Goal: Check status: Check status

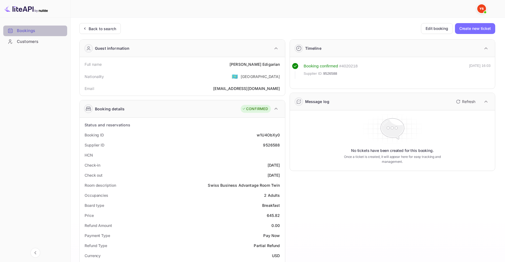
click at [28, 33] on div "Bookings" at bounding box center [41, 31] width 48 height 6
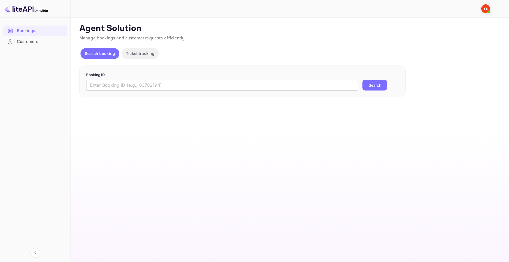
drag, startPoint x: 265, startPoint y: 89, endPoint x: 277, endPoint y: 88, distance: 12.8
click at [265, 89] on input "text" at bounding box center [222, 85] width 272 height 11
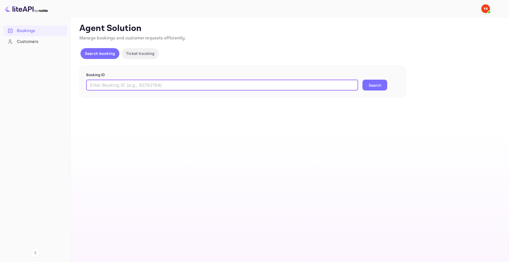
paste input "9525490"
type input "9525490"
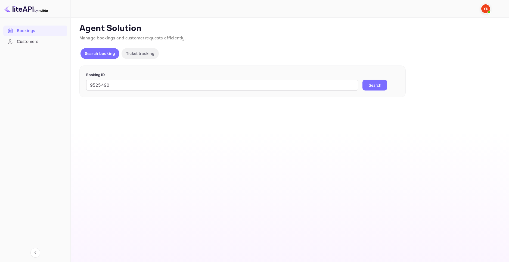
click at [368, 88] on button "Search" at bounding box center [375, 85] width 25 height 11
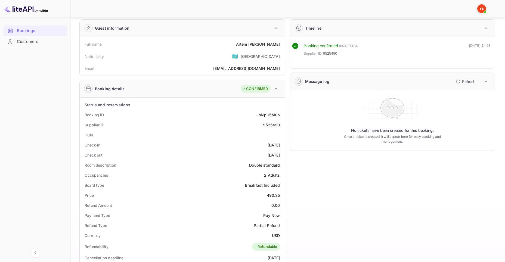
scroll to position [109, 0]
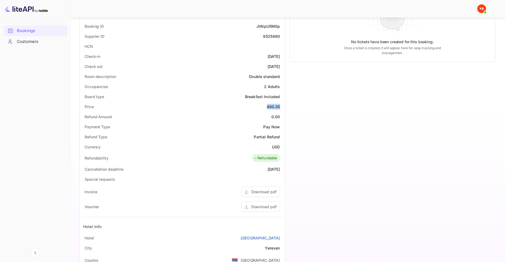
drag, startPoint x: 266, startPoint y: 107, endPoint x: 283, endPoint y: 108, distance: 17.0
click at [283, 108] on div "Status and reservations Booking ID JhNpU5M0p Supplier ID 9525490 HCN Check-in […" at bounding box center [182, 164] width 205 height 310
copy div "490.35"
